Goal: Task Accomplishment & Management: Use online tool/utility

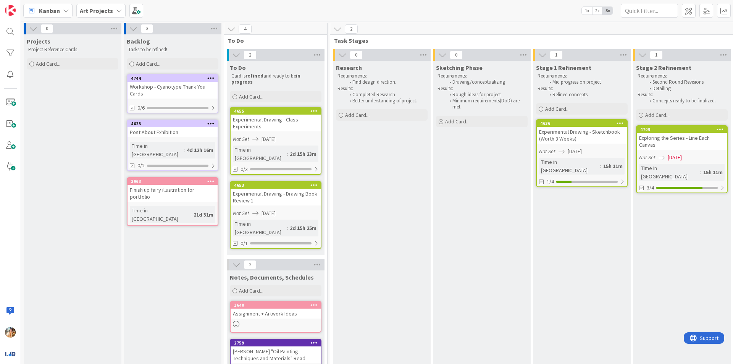
scroll to position [0, 145]
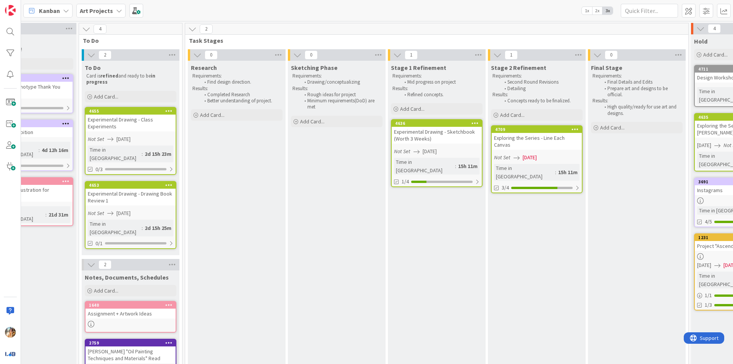
click at [438, 135] on div "Experimental Drawing - Sketchbook (Worth 3 Weeks)" at bounding box center [437, 135] width 90 height 17
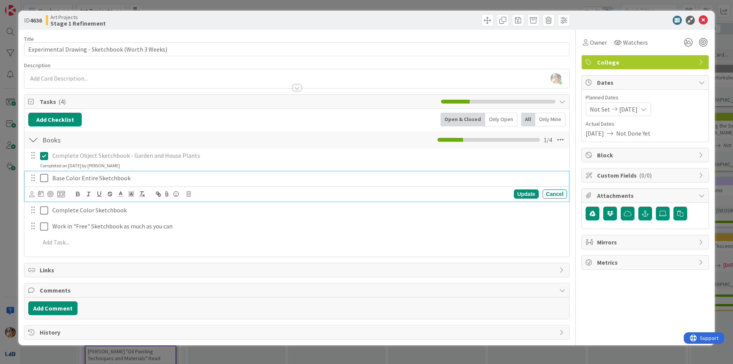
click at [42, 179] on icon at bounding box center [44, 177] width 8 height 9
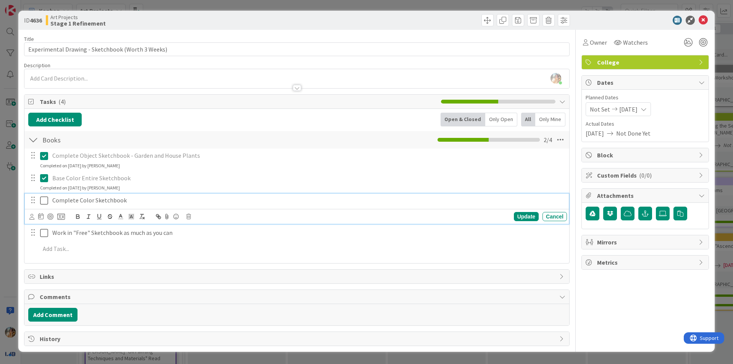
click at [45, 203] on icon at bounding box center [44, 200] width 8 height 9
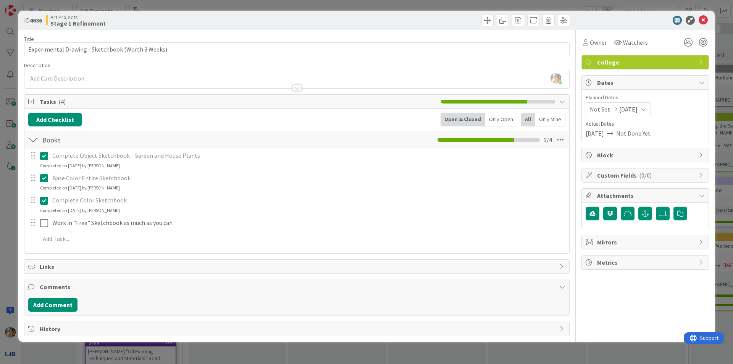
click at [42, 183] on button at bounding box center [44, 178] width 9 height 12
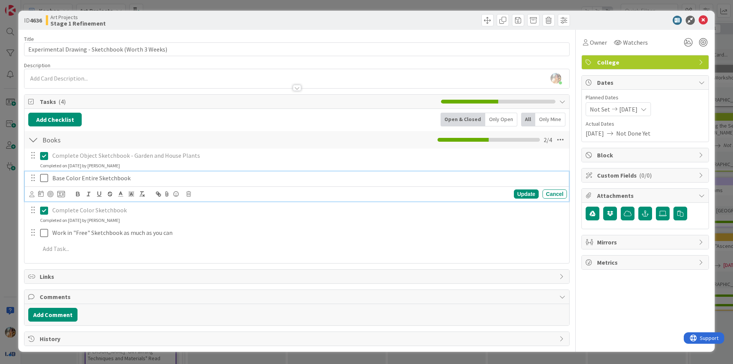
click at [99, 179] on p "Base Color Entire Sketchbook" at bounding box center [307, 178] width 511 height 9
click at [47, 180] on icon at bounding box center [44, 177] width 8 height 9
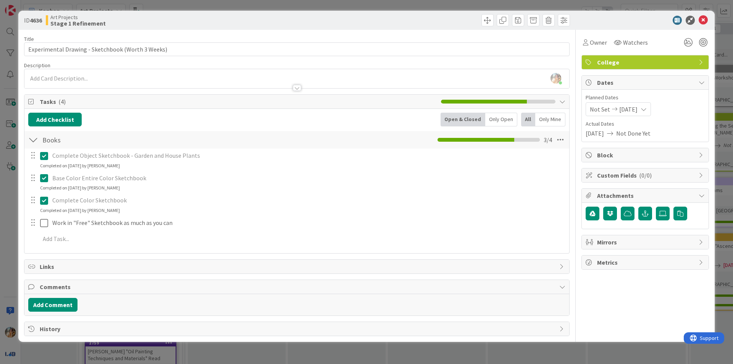
click at [12, 185] on div "ID 4636 Art Projects Stage 1 Refinement Title 49 / 128 Experimental Drawing - S…" at bounding box center [366, 182] width 733 height 364
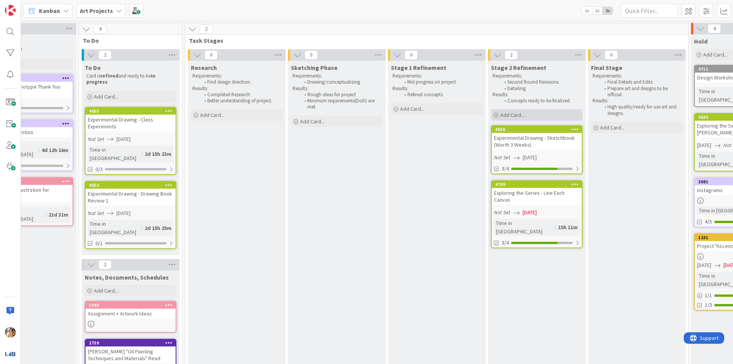
click at [511, 120] on div "Add Card..." at bounding box center [537, 114] width 92 height 11
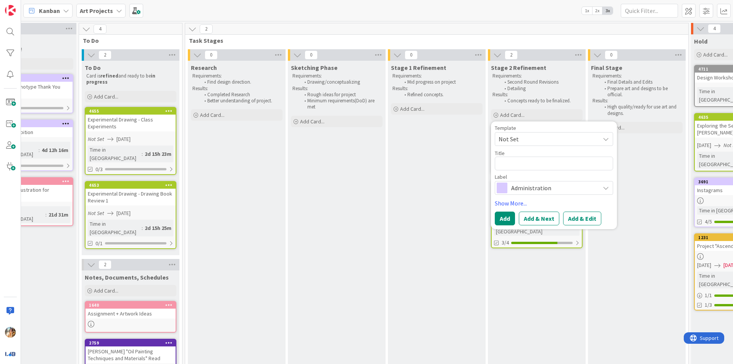
click at [498, 37] on span "Task Stages" at bounding box center [434, 41] width 490 height 8
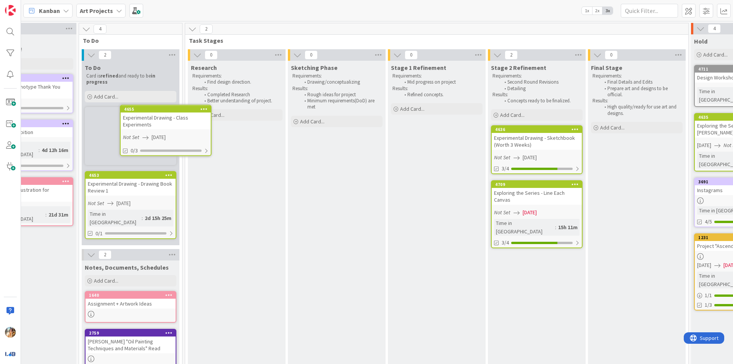
scroll to position [0, 144]
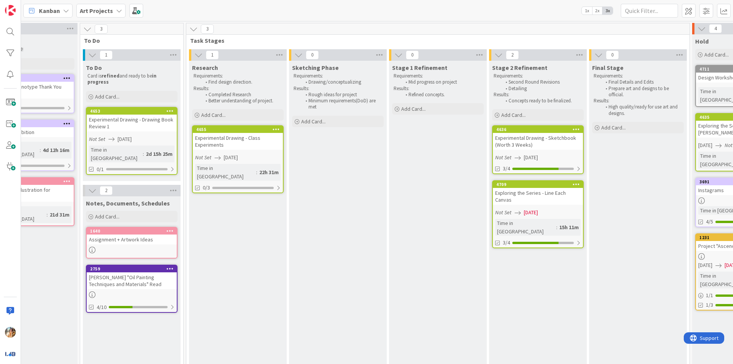
click at [232, 140] on div "Experimental Drawing - Class Experiments" at bounding box center [238, 141] width 90 height 17
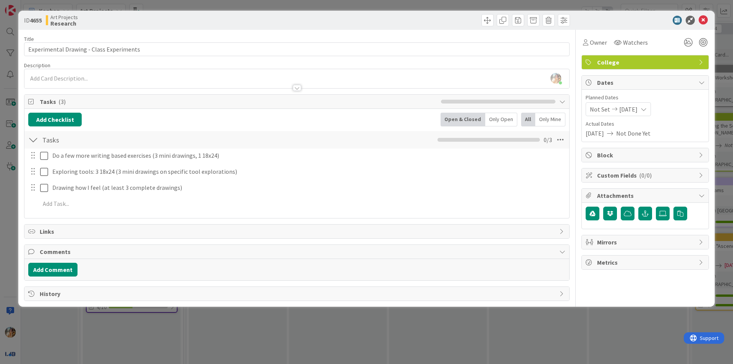
click at [368, 332] on div "ID 4655 Art Projects Research Title 40 / 128 Experimental Drawing - Class Exper…" at bounding box center [366, 182] width 733 height 364
